Goal: Use online tool/utility: Utilize a website feature to perform a specific function

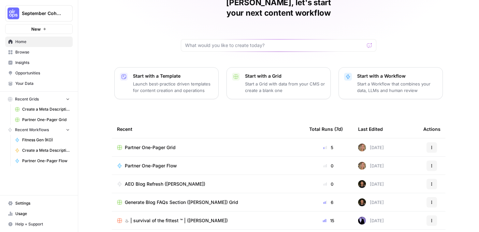
scroll to position [68, 0]
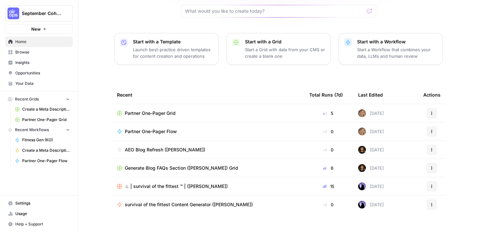
click at [199, 128] on div "Partner One-Pager Flow" at bounding box center [208, 131] width 182 height 7
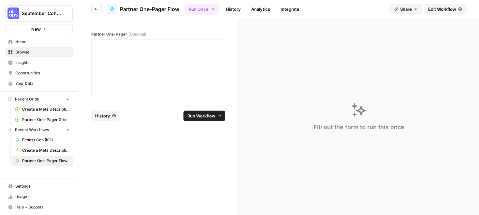
click at [214, 116] on span "Run Workflow" at bounding box center [201, 115] width 28 height 7
